Goal: Book appointment/travel/reservation

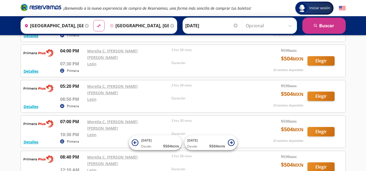
scroll to position [381, 0]
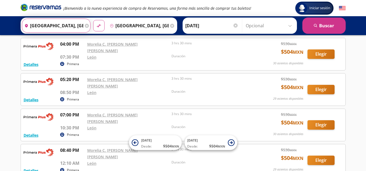
click at [67, 25] on input "[GEOGRAPHIC_DATA], [GEOGRAPHIC_DATA]" at bounding box center [52, 26] width 61 height 14
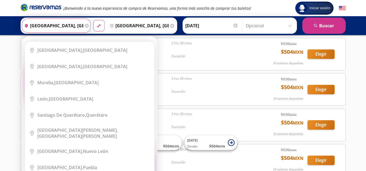
click at [75, 25] on input "[GEOGRAPHIC_DATA], [GEOGRAPHIC_DATA]" at bounding box center [52, 26] width 61 height 14
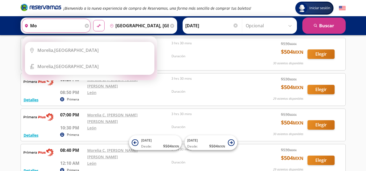
type input "m"
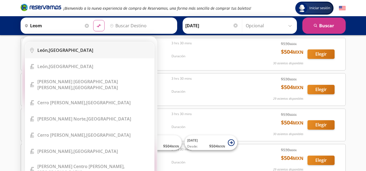
click at [52, 51] on div "[GEOGRAPHIC_DATA], [GEOGRAPHIC_DATA]" at bounding box center [65, 50] width 56 height 6
type input "[GEOGRAPHIC_DATA], [GEOGRAPHIC_DATA]"
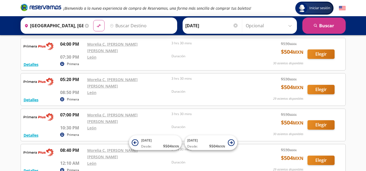
click at [134, 26] on input "Destino" at bounding box center [140, 26] width 67 height 14
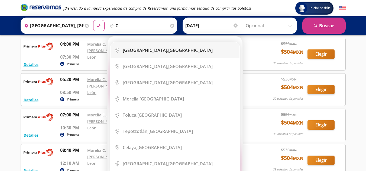
click at [144, 50] on b "[GEOGRAPHIC_DATA]," at bounding box center [145, 50] width 45 height 6
type input "[GEOGRAPHIC_DATA], [GEOGRAPHIC_DATA]"
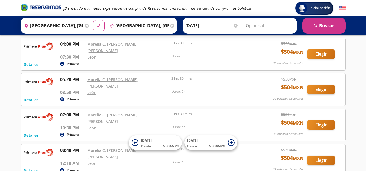
click at [233, 25] on div at bounding box center [235, 26] width 4 height 4
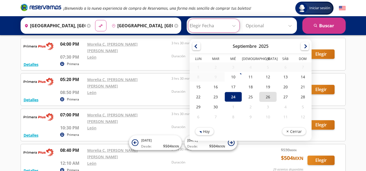
click at [260, 94] on div "26" at bounding box center [267, 97] width 17 height 10
type input "[DATE]"
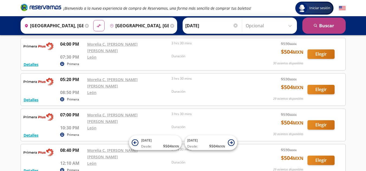
click at [313, 24] on icon "search" at bounding box center [315, 26] width 4 height 4
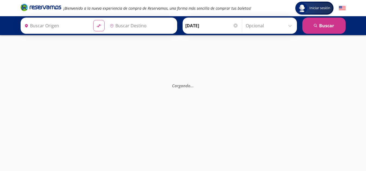
type input "[GEOGRAPHIC_DATA], [GEOGRAPHIC_DATA]"
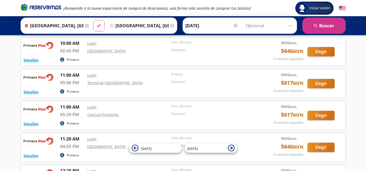
scroll to position [271, 0]
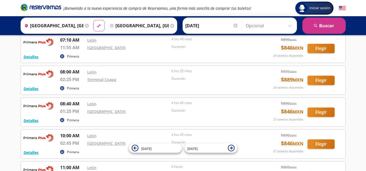
click at [85, 25] on icon at bounding box center [87, 26] width 4 height 4
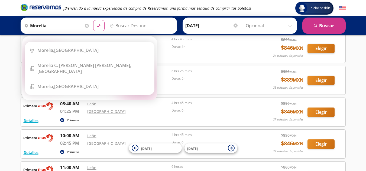
click at [124, 48] on div "[GEOGRAPHIC_DATA], [GEOGRAPHIC_DATA]" at bounding box center [93, 50] width 113 height 6
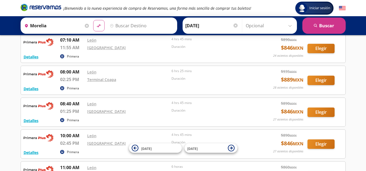
type input "[GEOGRAPHIC_DATA], [GEOGRAPHIC_DATA]"
click at [119, 54] on div "Primera" at bounding box center [156, 57] width 193 height 6
click at [134, 22] on input "Destino" at bounding box center [140, 26] width 67 height 14
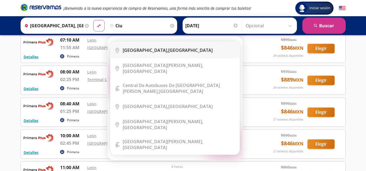
click at [141, 53] on b "[GEOGRAPHIC_DATA]," at bounding box center [145, 50] width 45 height 6
type input "[GEOGRAPHIC_DATA], [GEOGRAPHIC_DATA]"
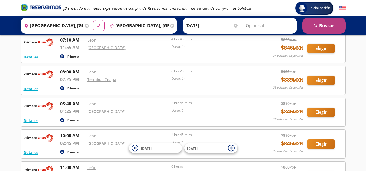
click at [316, 29] on button "search [GEOGRAPHIC_DATA]" at bounding box center [323, 26] width 43 height 16
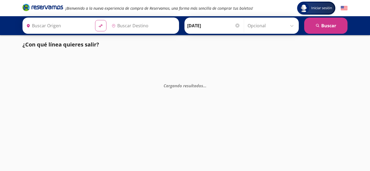
type input "[GEOGRAPHIC_DATA], [GEOGRAPHIC_DATA]"
